Goal: Find specific page/section: Find specific page/section

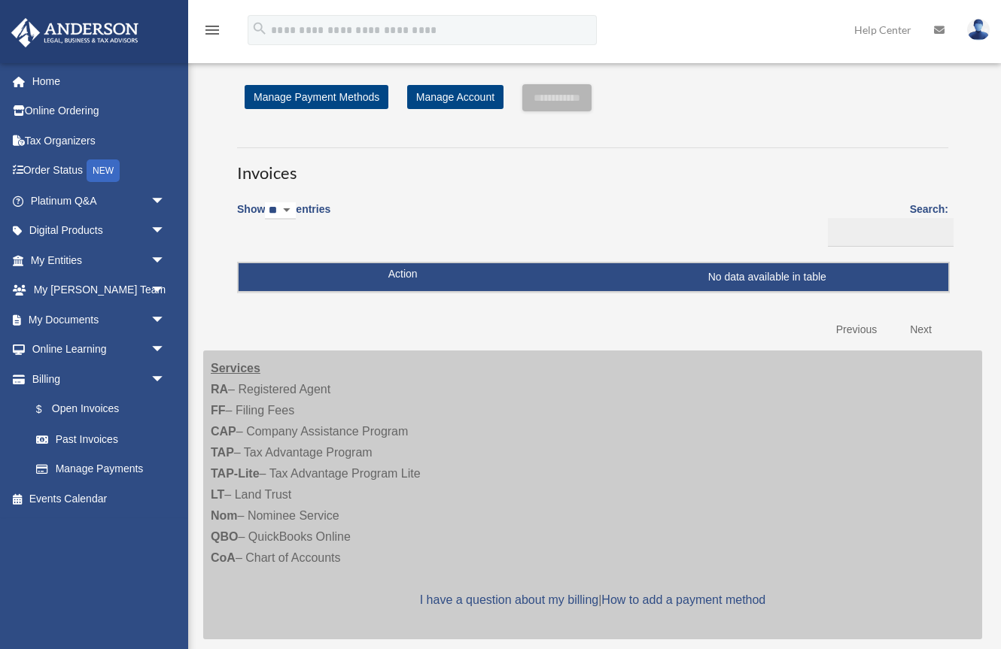
scroll to position [28, 0]
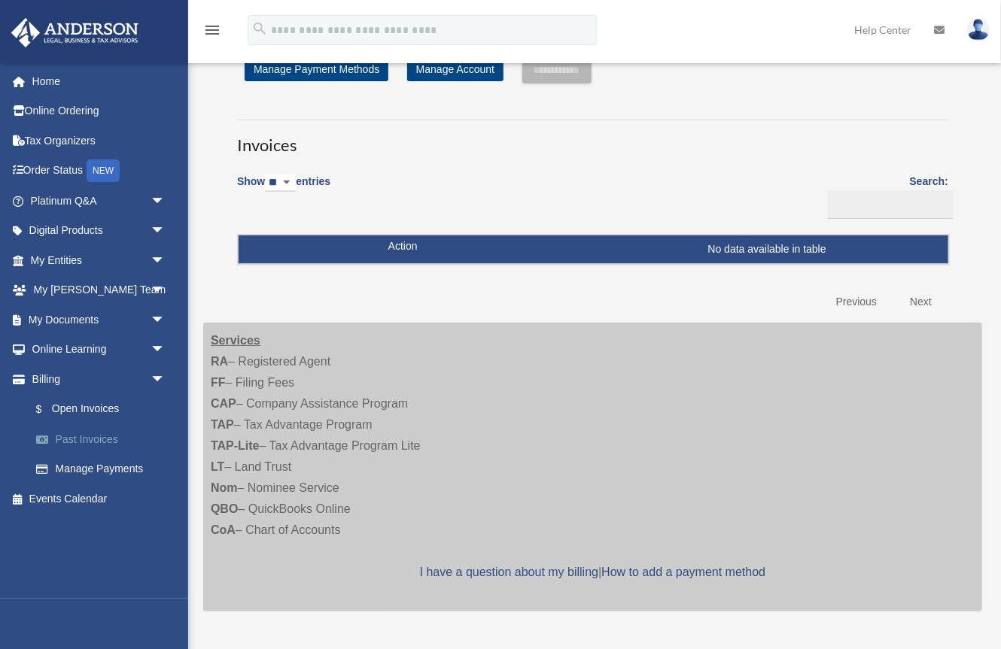
click at [114, 434] on link "Past Invoices" at bounding box center [104, 439] width 167 height 30
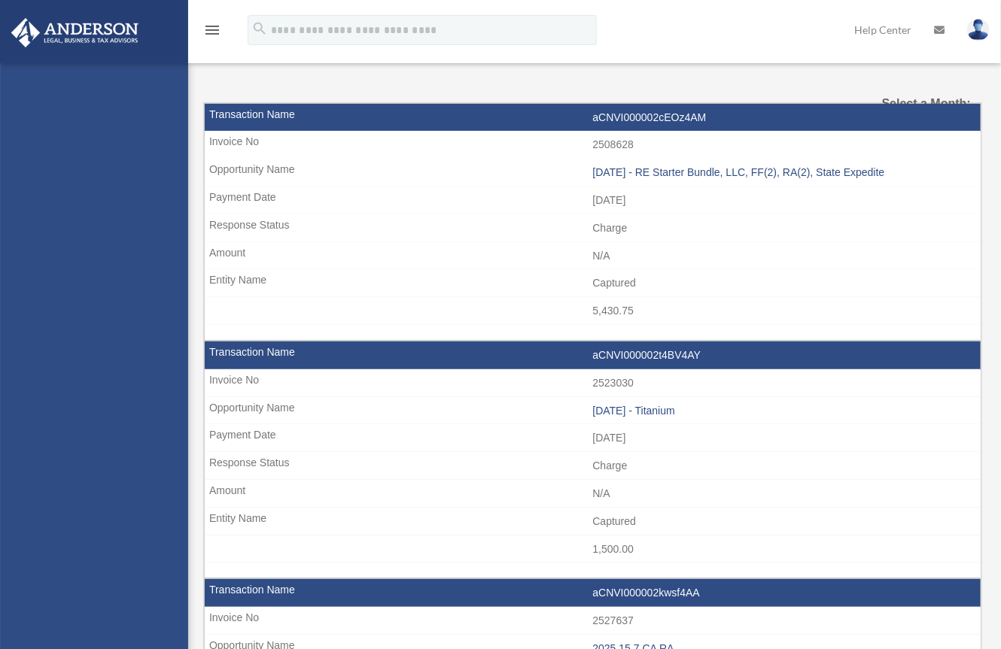
select select
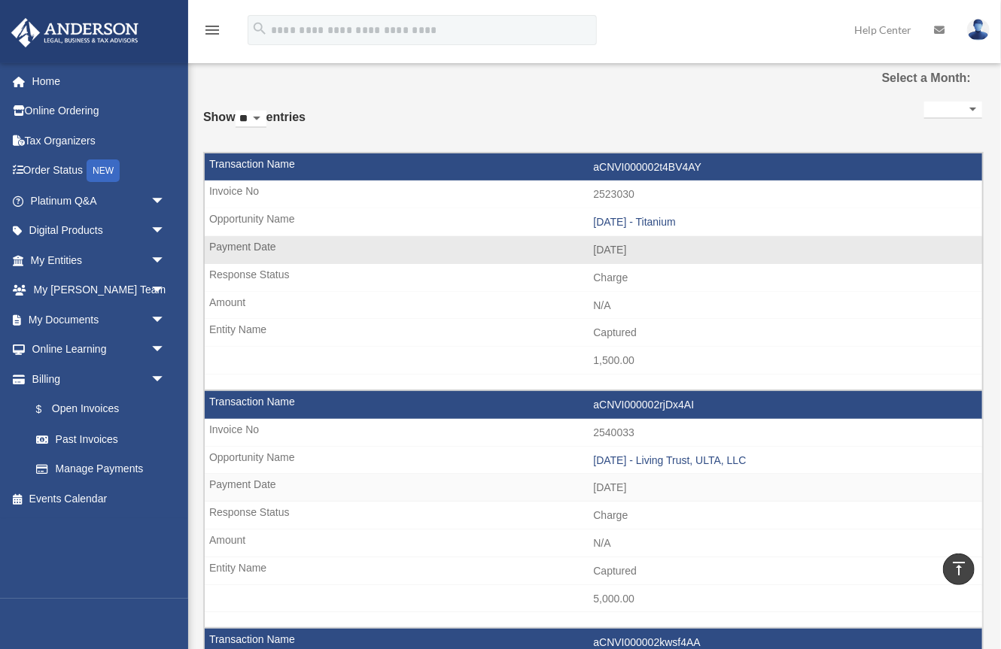
scroll to position [25, 0]
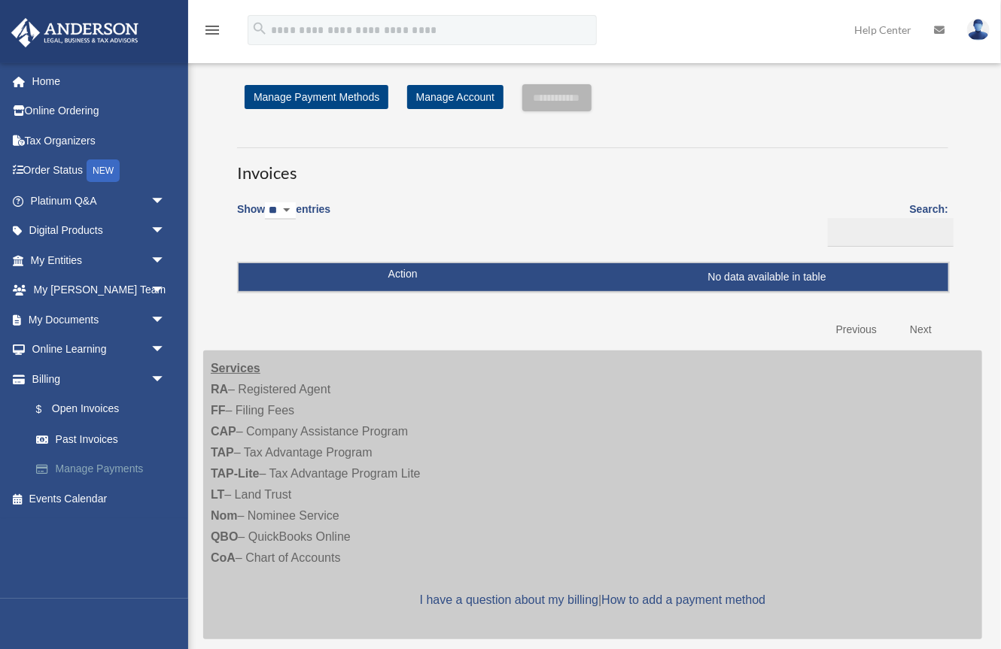
click at [123, 466] on link "Manage Payments" at bounding box center [104, 469] width 167 height 30
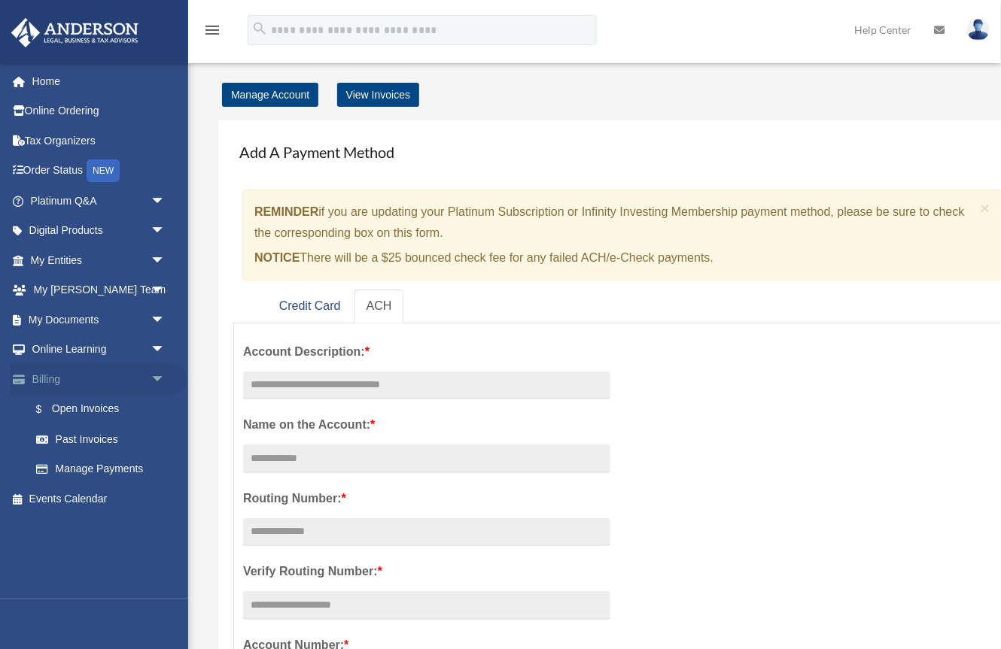
click at [93, 380] on link "Billing arrow_drop_down" at bounding box center [100, 379] width 178 height 30
click at [159, 378] on span "arrow_drop_down" at bounding box center [165, 379] width 30 height 31
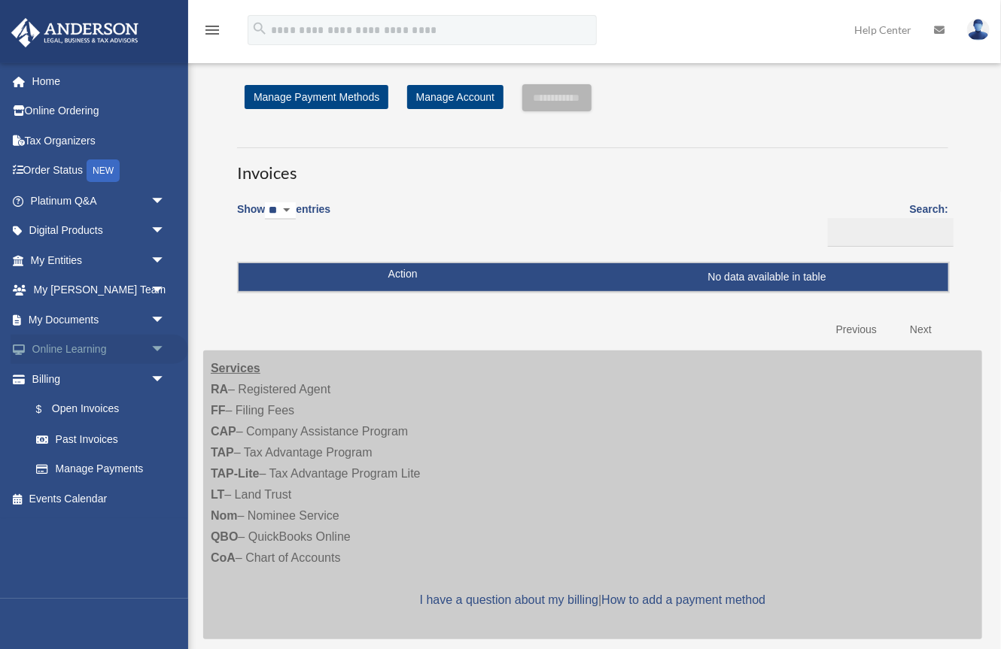
click at [156, 348] on span "arrow_drop_down" at bounding box center [165, 350] width 30 height 31
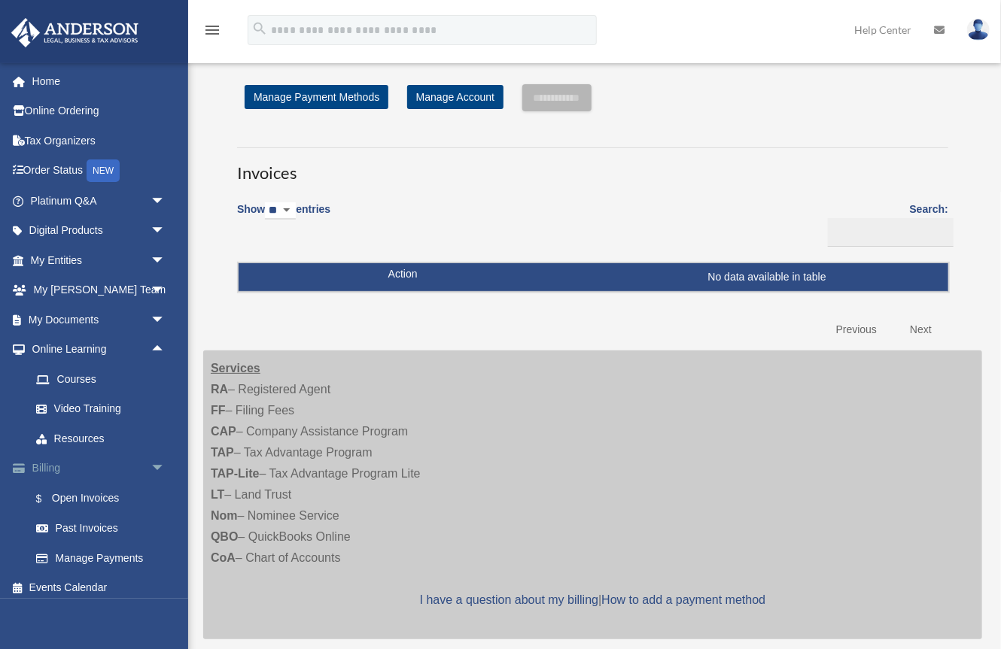
click at [159, 466] on span "arrow_drop_down" at bounding box center [165, 469] width 30 height 31
click at [160, 316] on span "arrow_drop_down" at bounding box center [165, 320] width 30 height 31
click at [117, 375] on link "Meeting Minutes" at bounding box center [104, 379] width 167 height 30
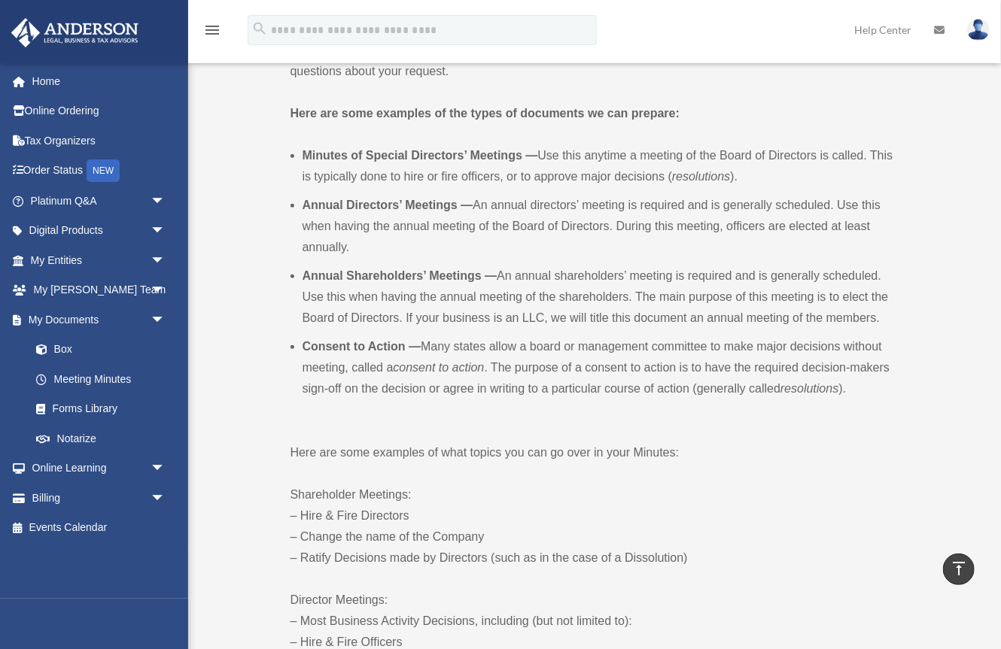
scroll to position [463, 0]
